Goal: Information Seeking & Learning: Learn about a topic

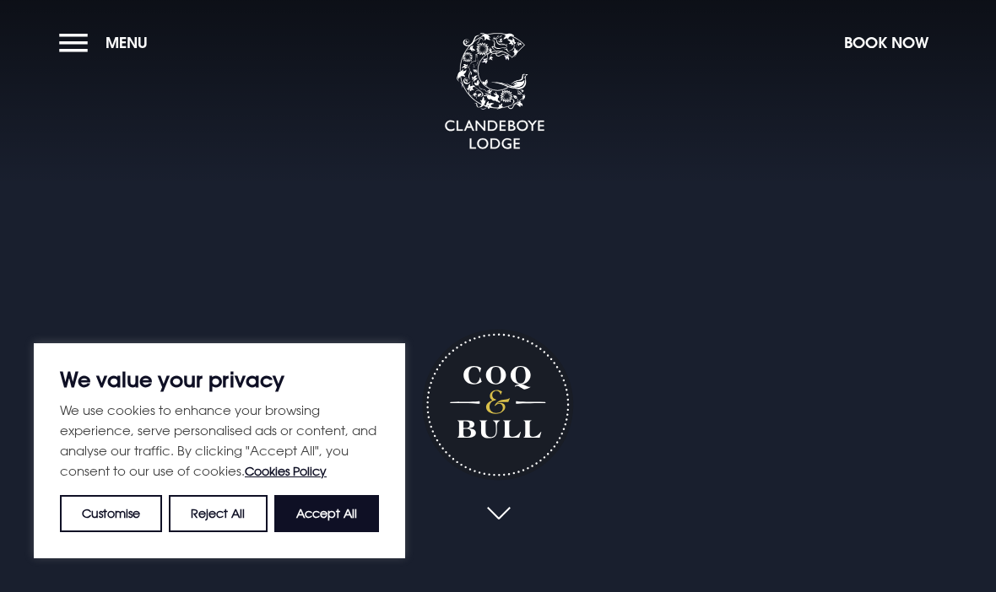
click at [348, 527] on button "Accept All" at bounding box center [326, 513] width 105 height 37
checkbox input "true"
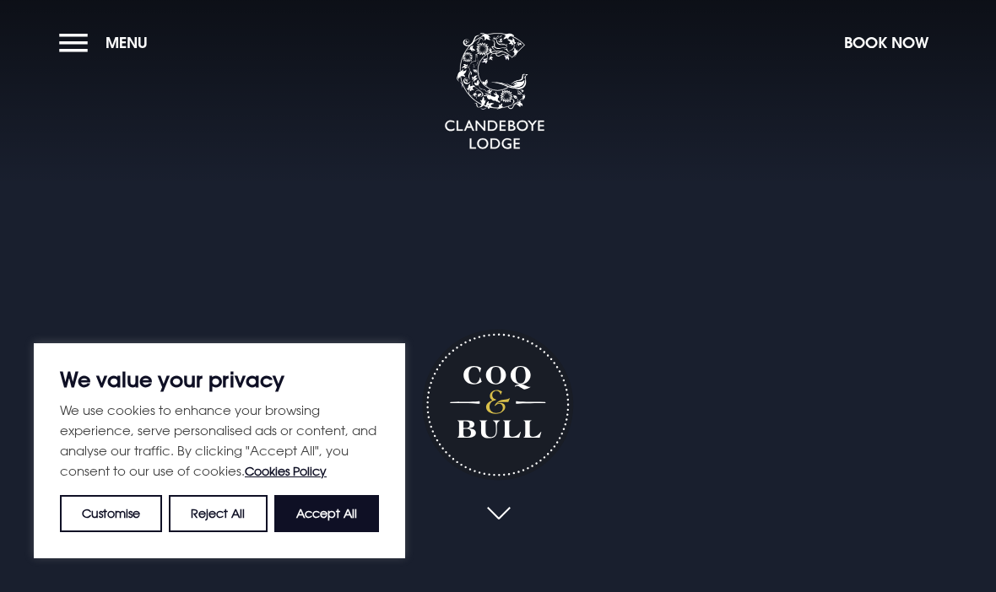
checkbox input "true"
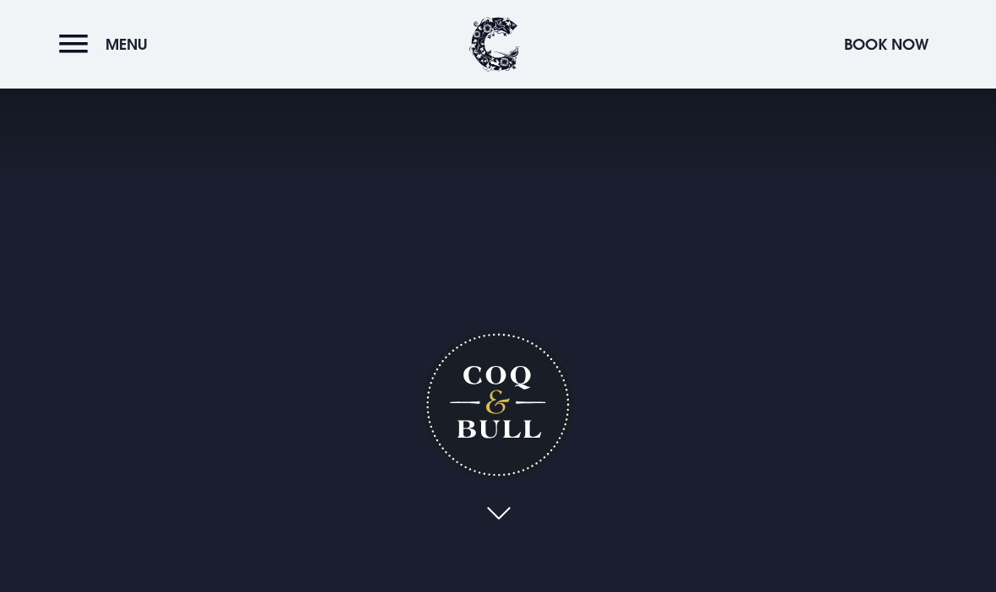
click at [110, 44] on span "Menu" at bounding box center [126, 44] width 42 height 19
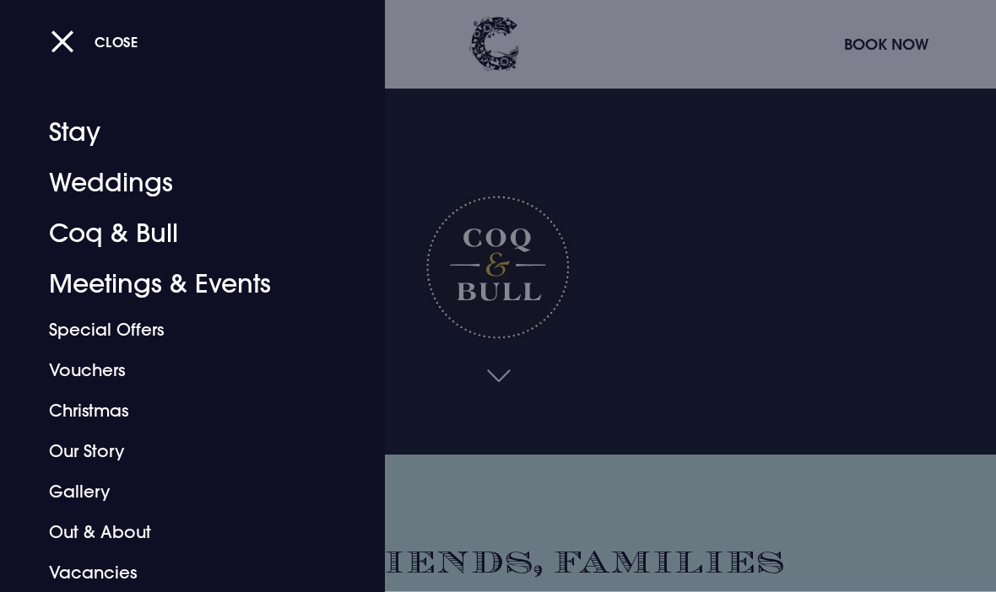
click at [738, 284] on div at bounding box center [498, 296] width 996 height 592
click at [738, 284] on video "Your browser does not support the video tag." at bounding box center [498, 159] width 1185 height 592
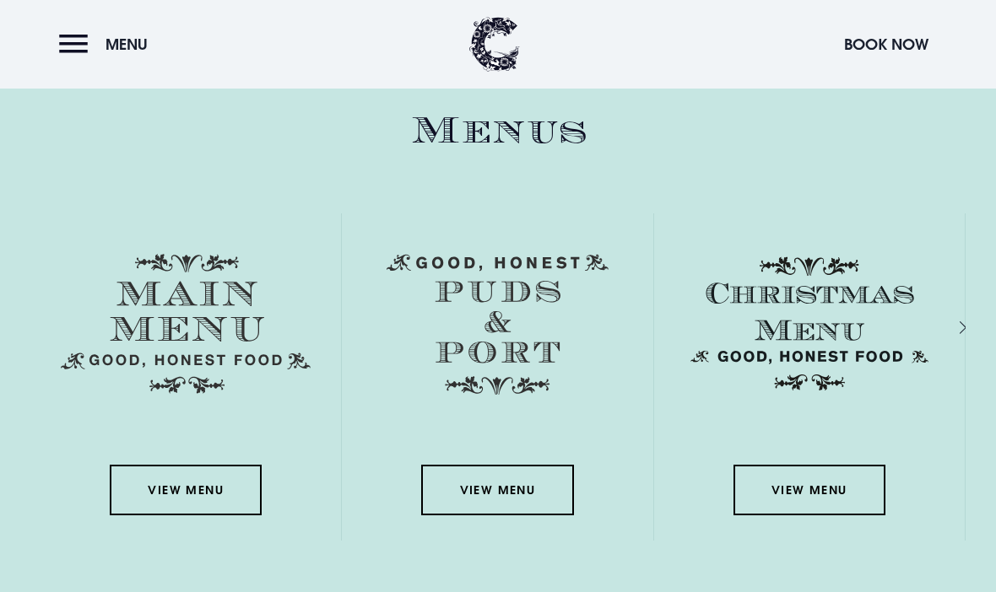
scroll to position [2296, 0]
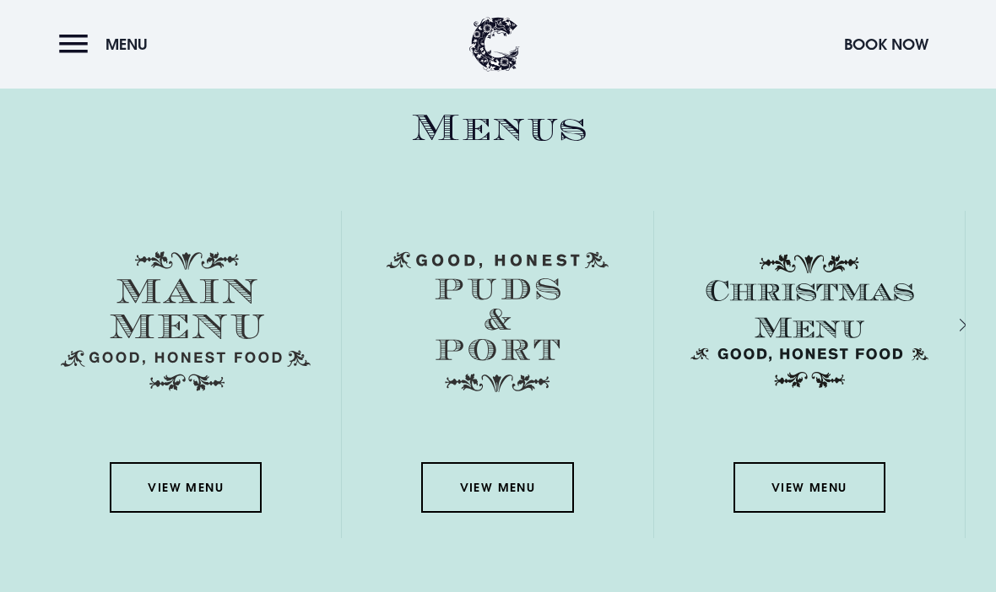
click at [249, 391] on img at bounding box center [186, 321] width 250 height 140
click at [226, 513] on link "View Menu" at bounding box center [186, 487] width 152 height 51
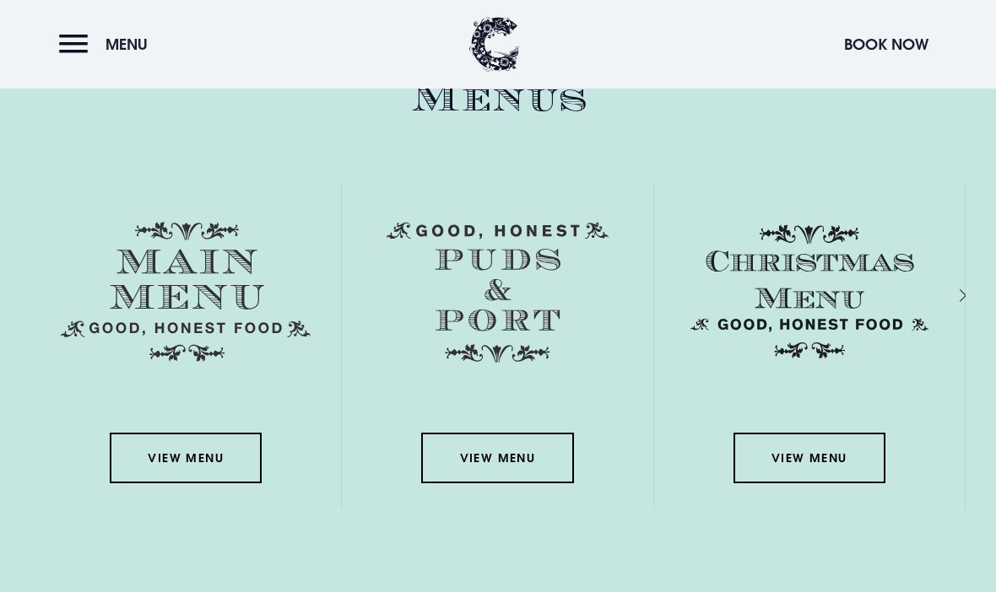
click at [536, 483] on link "View Menu" at bounding box center [497, 458] width 152 height 51
click at [836, 483] on link "View Menu" at bounding box center [809, 458] width 152 height 51
